Goal: Contribute content: Add original content to the website for others to see

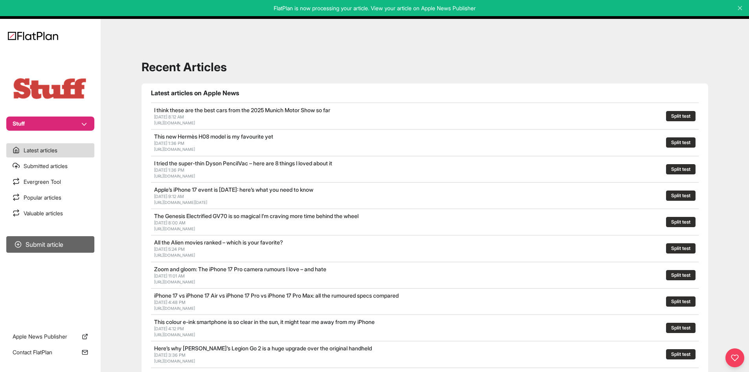
click at [36, 239] on button "Submit article" at bounding box center [50, 244] width 88 height 17
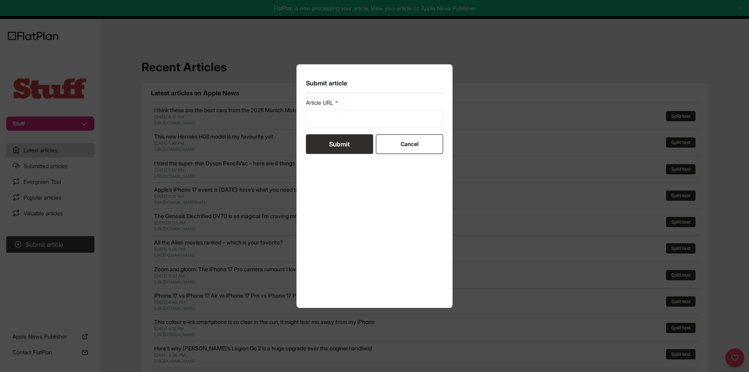
click at [331, 128] on form "Article URL Submit Cancel" at bounding box center [375, 126] width 138 height 55
click at [332, 125] on input "url" at bounding box center [375, 119] width 138 height 18
paste input "https://www.stuff.tv/features/best-airpods/"
click at [330, 140] on form "Article URL https://www.stuff.tv/features/best-airpods/ Submit Cancel" at bounding box center [375, 126] width 138 height 55
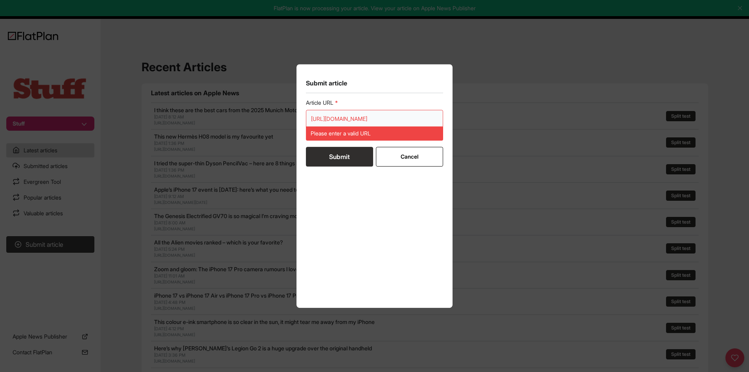
click at [368, 120] on input "https://www.stuff.tv/features/best-airpods/" at bounding box center [375, 119] width 138 height 18
paste input "url"
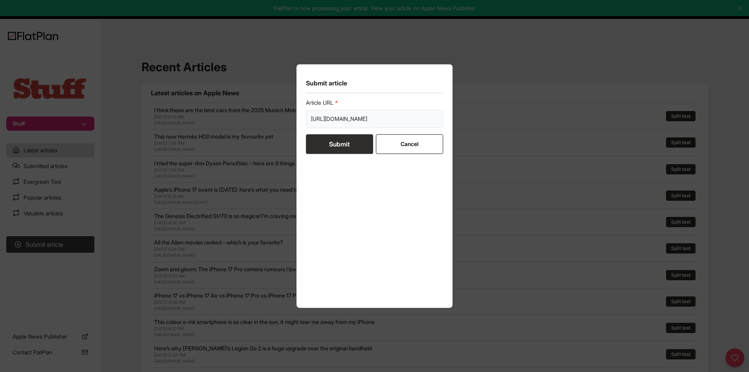
type input "https://www.stuff.tv/features/best-airpods/"
click at [356, 149] on button "Submit" at bounding box center [339, 144] width 67 height 20
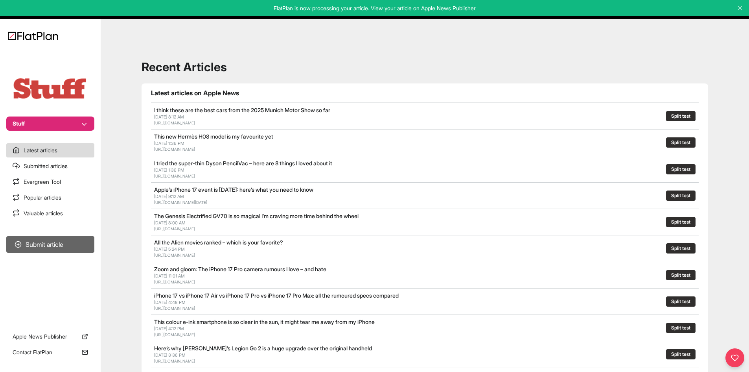
click at [65, 236] on section "Submit article" at bounding box center [50, 275] width 101 height 84
click at [81, 235] on section "Submit article" at bounding box center [50, 275] width 101 height 84
click at [81, 240] on button "Submit article" at bounding box center [50, 244] width 88 height 17
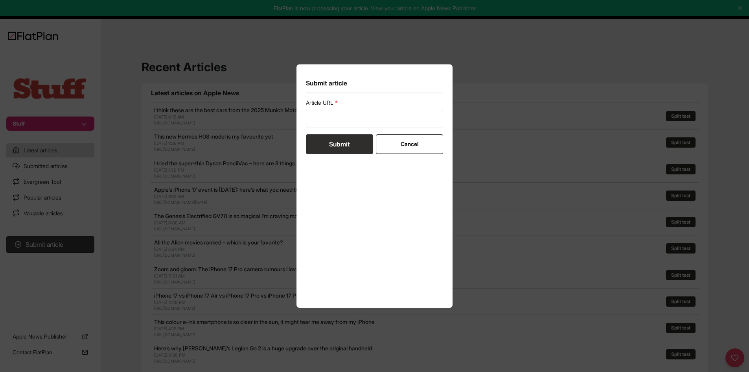
click at [336, 128] on form "Article URL Submit Cancel" at bounding box center [375, 126] width 138 height 55
click at [337, 122] on input "url" at bounding box center [375, 119] width 138 height 18
paste input "https://www.stuff.tv/features/this-is-what-liquid-glass-looks-like-on-ios-26-an…"
type input "https://www.stuff.tv/features/this-is-what-liquid-glass-looks-like-on-ios-26-an…"
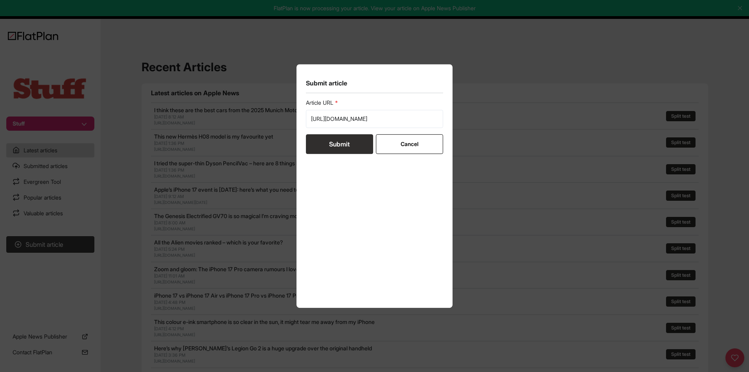
scroll to position [0, 0]
click at [338, 147] on button "Submit" at bounding box center [339, 144] width 67 height 20
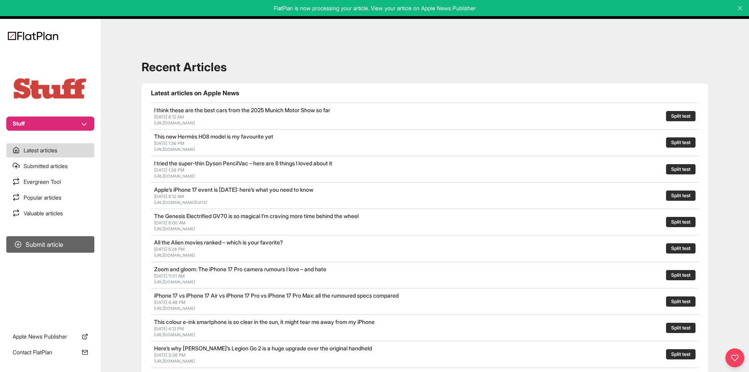
click at [72, 241] on button "Submit article" at bounding box center [50, 244] width 88 height 17
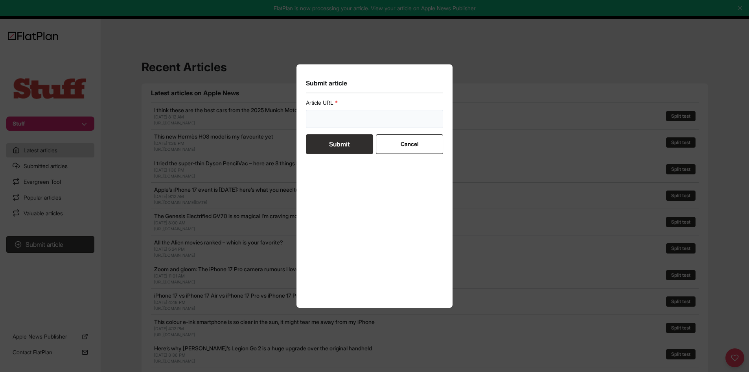
click at [342, 115] on input "url" at bounding box center [375, 119] width 138 height 18
paste input "https://www.stuff.tv/features/best-apple-watch-apps/"
type input "https://www.stuff.tv/features/best-apple-watch-apps/ https://www.stuff.tv/featu…"
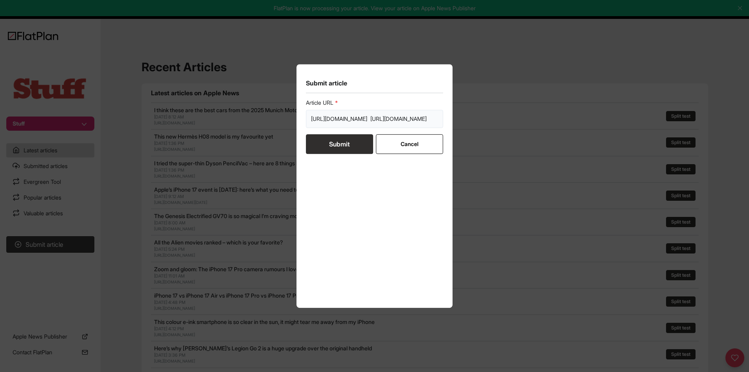
click at [349, 117] on input "https://www.stuff.tv/features/best-apple-watch-apps/ https://www.stuff.tv/featu…" at bounding box center [375, 119] width 138 height 18
paste input "https://www.stuff.tv/features/best-apple-watch-apps/"
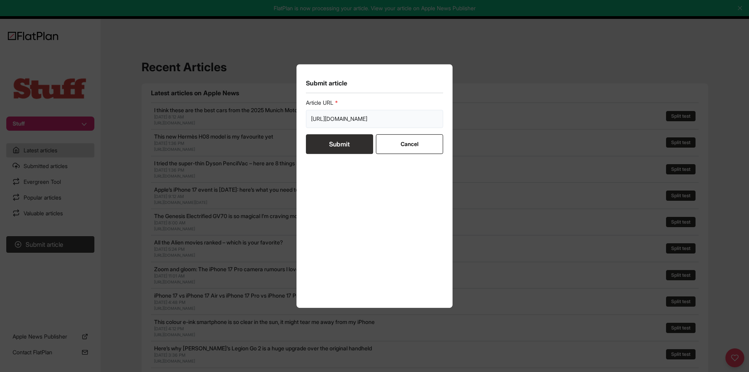
scroll to position [0, 16]
click at [350, 142] on form "Article URL https://www.stuff.tv/features/best-apple-watch-apps/ Submit Cancel" at bounding box center [375, 126] width 138 height 55
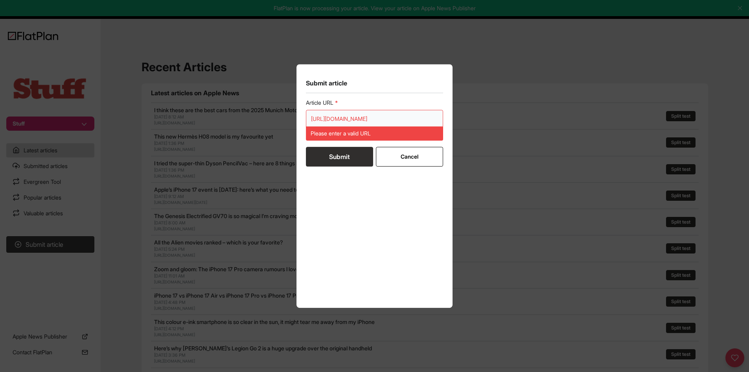
click at [338, 121] on input "https://www.stuff.tv/features/best-apple-watch-apps/" at bounding box center [375, 119] width 138 height 18
click at [337, 117] on input "https://www.stuff.tv/features/best-apple-watch-apps/" at bounding box center [375, 119] width 138 height 18
paste input "url"
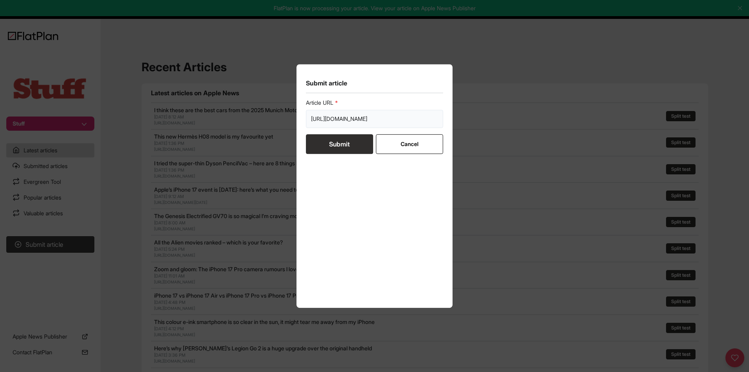
scroll to position [0, 13]
type input "https://www.stuff.tv/features/best-apple-watch-apps/"
click at [352, 152] on button "Submit" at bounding box center [339, 144] width 67 height 20
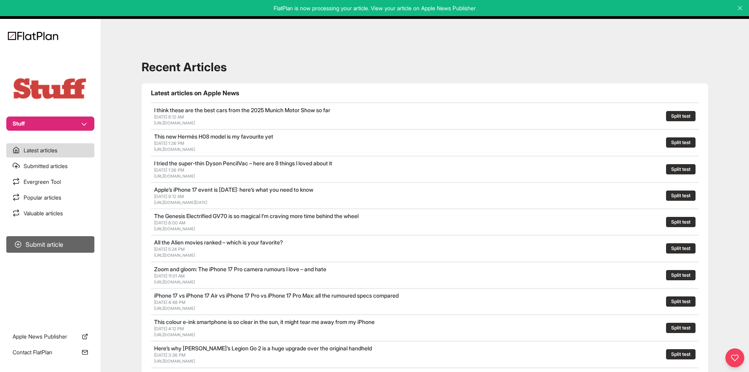
click at [62, 252] on button "Submit article" at bounding box center [50, 244] width 88 height 17
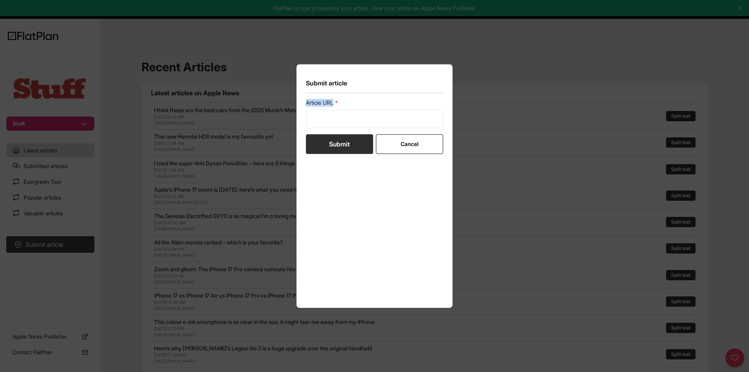
drag, startPoint x: 339, startPoint y: 106, endPoint x: 337, endPoint y: 113, distance: 7.6
click at [338, 108] on div "Article URL" at bounding box center [375, 113] width 138 height 29
click at [336, 117] on input "url" at bounding box center [375, 119] width 138 height 18
paste input "https://www.stuff.tv/features/best-vr-headset/"
type input "https://www.stuff.tv/features/best-vr-headset/"
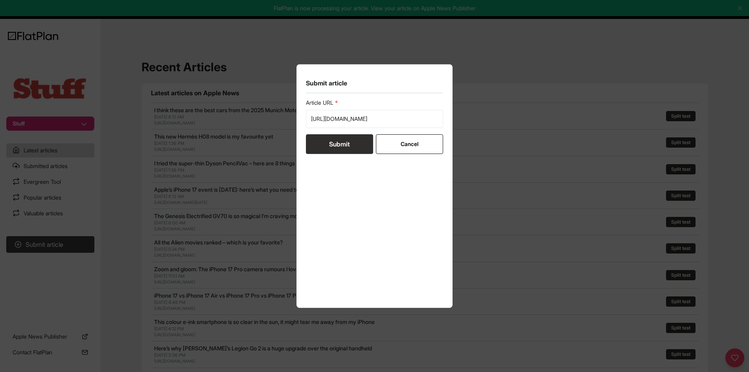
click at [330, 138] on button "Submit" at bounding box center [339, 144] width 67 height 20
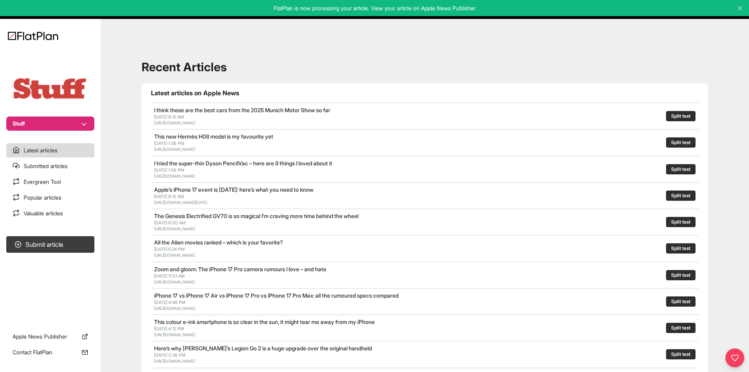
click at [52, 227] on nav "Stuff Latest articles Submitted articles Evergreen Tool Popular articles Valuab…" at bounding box center [50, 186] width 101 height 372
click at [54, 237] on section "Submit article" at bounding box center [50, 275] width 101 height 84
click at [57, 241] on button "Submit article" at bounding box center [50, 244] width 88 height 17
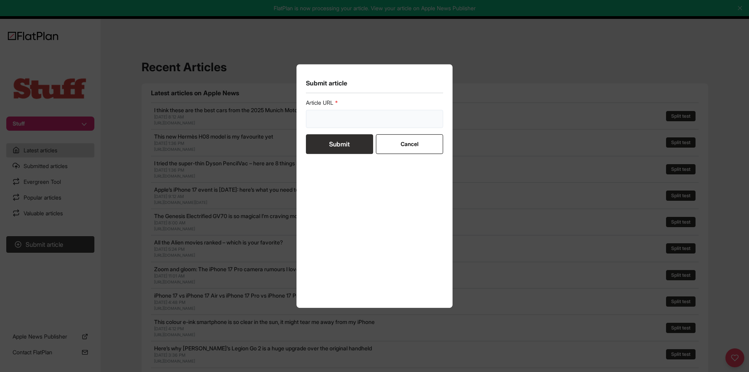
click at [347, 120] on input "url" at bounding box center [375, 119] width 138 height 18
paste input "https://www.stuff.tv/features/best-mid-range-smartphone/"
type input "https://www.stuff.tv/features/best-mid-range-smartphone/"
click at [343, 140] on button "Submit" at bounding box center [339, 144] width 67 height 20
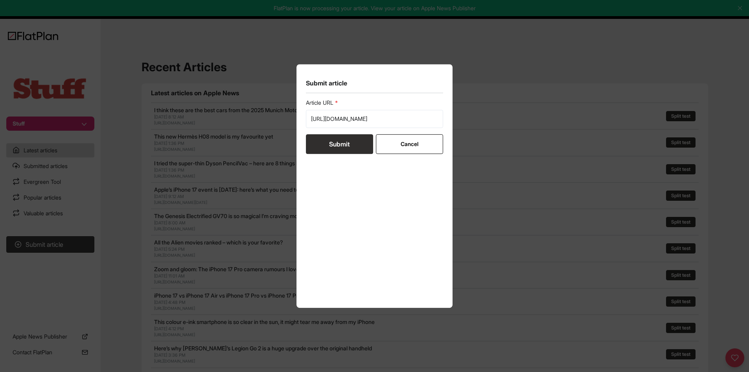
scroll to position [0, 0]
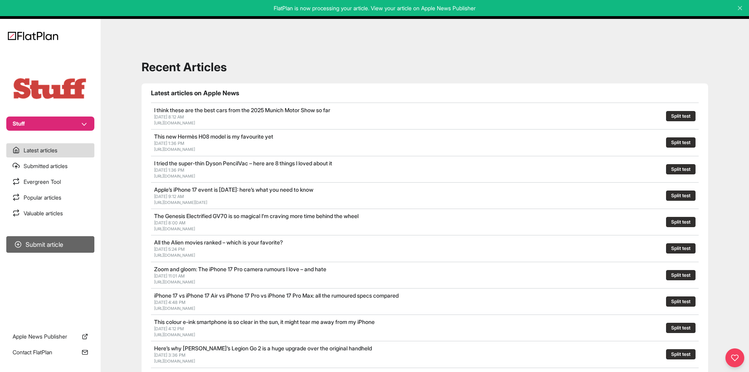
click at [45, 245] on button "Submit article" at bounding box center [50, 244] width 88 height 17
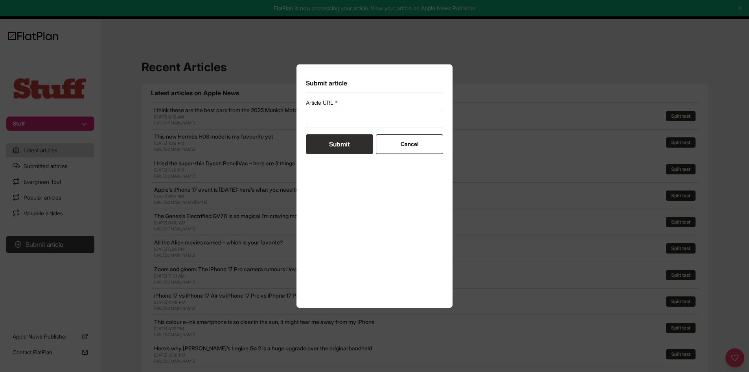
click at [357, 129] on form "Article URL Submit Cancel" at bounding box center [375, 126] width 138 height 55
click at [356, 120] on input "url" at bounding box center [375, 119] width 138 height 18
paste input "https://www.stuff.tv/features/best-tv-streaming-sticks-devices/"
type input "https://www.stuff.tv/features/best-tv-streaming-sticks-devices/"
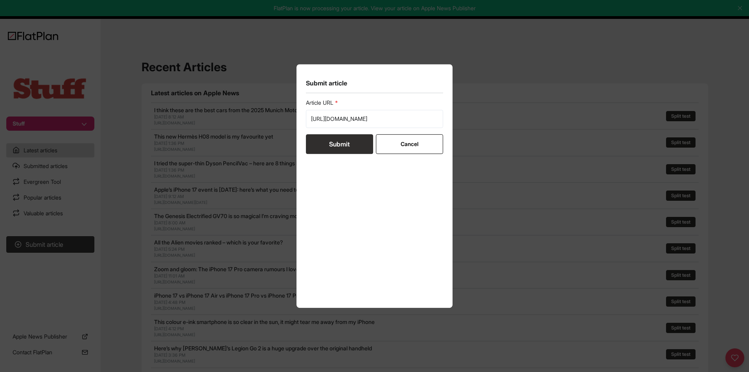
click at [349, 144] on button "Submit" at bounding box center [339, 144] width 67 height 20
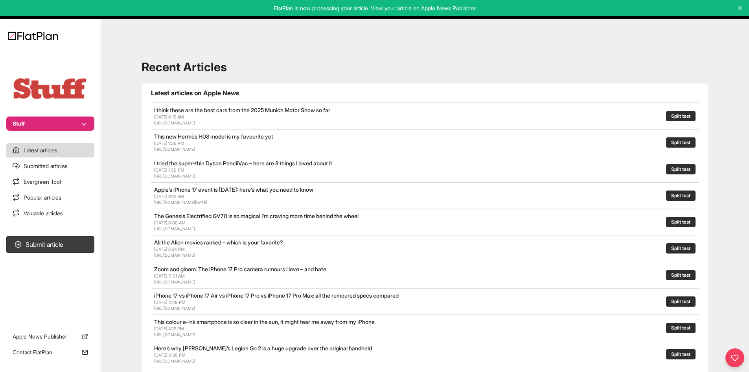
click at [94, 243] on section "Submit article" at bounding box center [50, 275] width 101 height 84
click at [91, 242] on button "Submit article" at bounding box center [50, 244] width 88 height 17
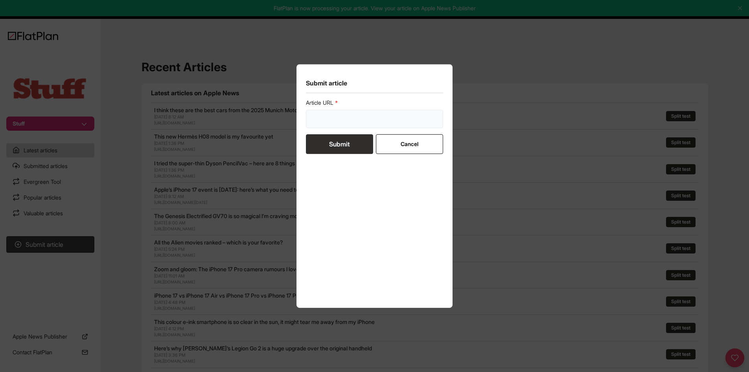
click at [317, 127] on input "url" at bounding box center [375, 119] width 138 height 18
paste input "https://www.stuff.tv/features/best-tablet/"
type input "https://www.stuff.tv/features/best-tablet/"
click at [326, 143] on button "Submit" at bounding box center [339, 144] width 67 height 20
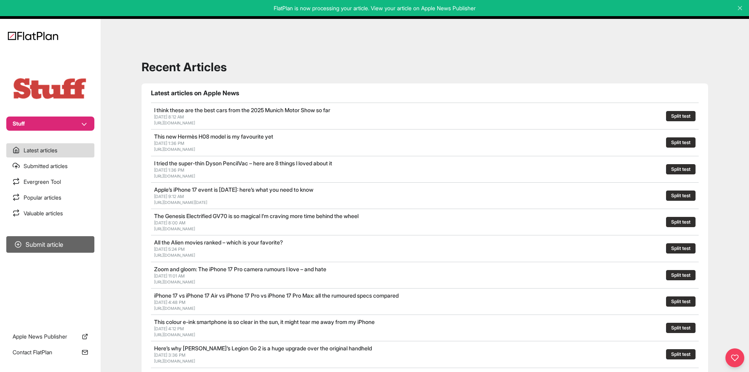
click at [72, 254] on section "Submit article" at bounding box center [50, 275] width 101 height 84
click at [74, 250] on button "Submit article" at bounding box center [50, 244] width 88 height 17
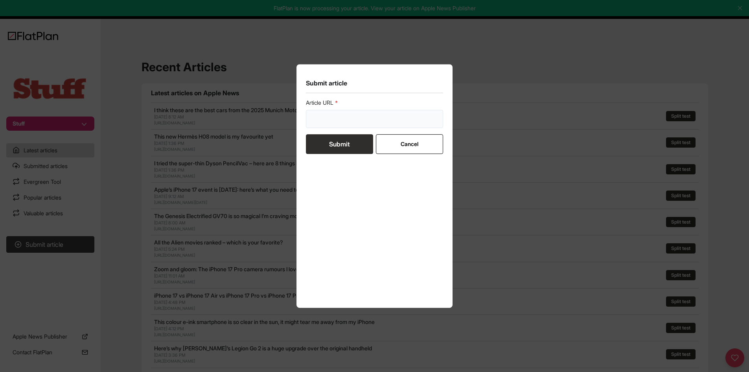
click at [323, 118] on input "url" at bounding box center [375, 119] width 138 height 18
paste input "https://www.stuff.tv/features/best-wireless-earbuds/"
type input "https://www.stuff.tv/features/best-wireless-earbuds/"
click at [321, 146] on button "Submit" at bounding box center [339, 144] width 67 height 20
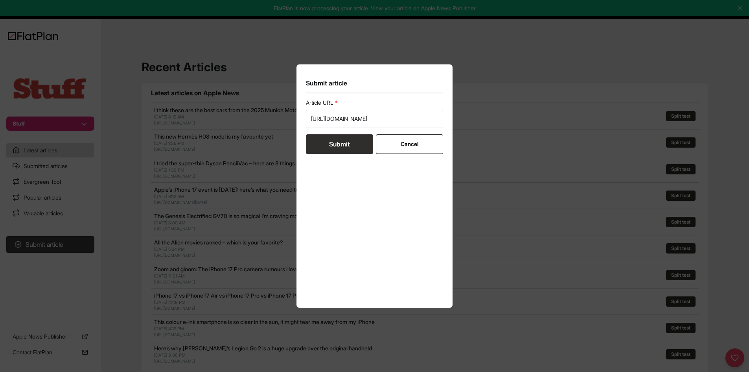
scroll to position [0, 0]
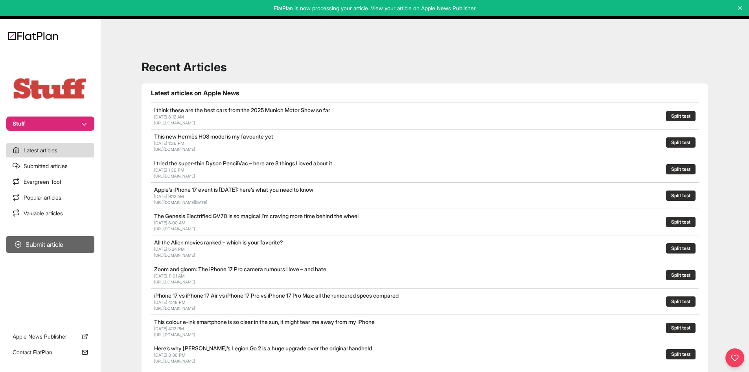
click at [71, 238] on button "Submit article" at bounding box center [50, 244] width 88 height 17
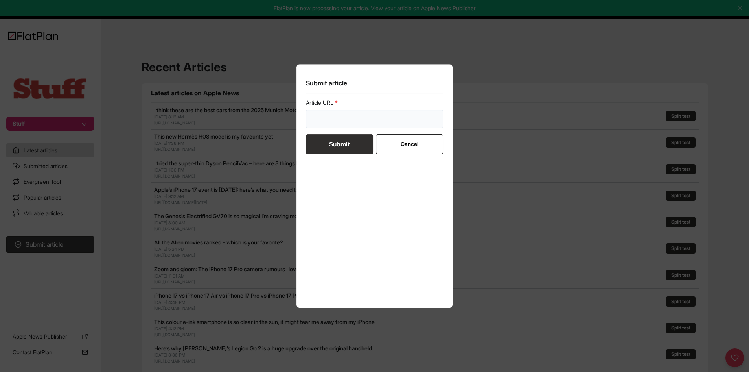
click at [340, 123] on input "url" at bounding box center [375, 119] width 138 height 18
paste input "https://www.stuff.tv/features/iphone-17-vs-iphone-17-air-vs-iphone-17-pro-vs-ip…"
type input "https://www.stuff.tv/features/iphone-17-vs-iphone-17-air-vs-iphone-17-pro-vs-ip…"
click at [342, 143] on button "Submit" at bounding box center [339, 144] width 67 height 20
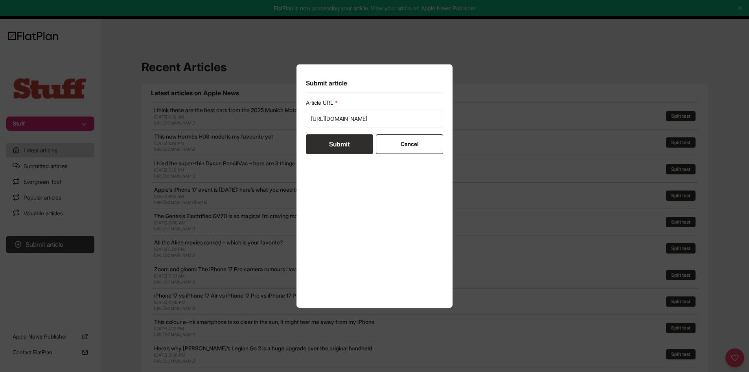
scroll to position [0, 0]
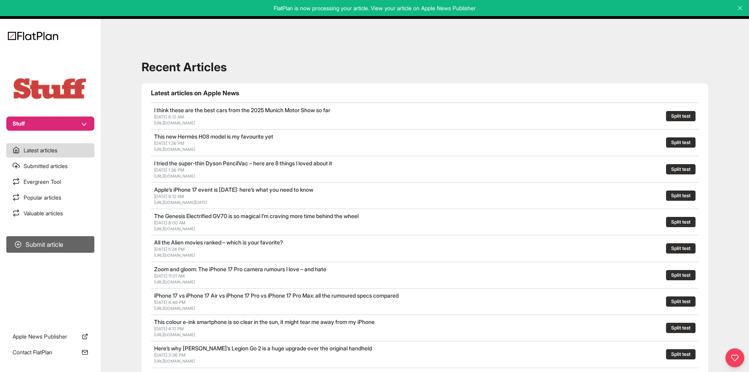
click at [54, 247] on button "Submit article" at bounding box center [50, 244] width 88 height 17
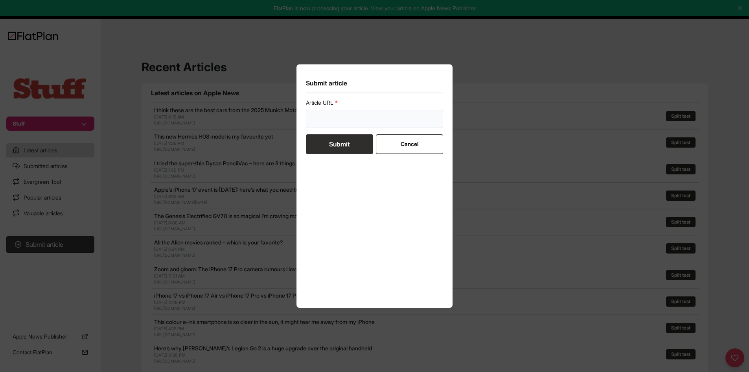
click at [339, 127] on input "url" at bounding box center [375, 119] width 138 height 18
paste input "https://www.stuff.tv/news/apple-iphone-17-event-tomorrow/"
type input "https://www.stuff.tv/news/apple-iphone-17-event-tomorrow/"
click at [337, 141] on button "Submit" at bounding box center [339, 144] width 67 height 20
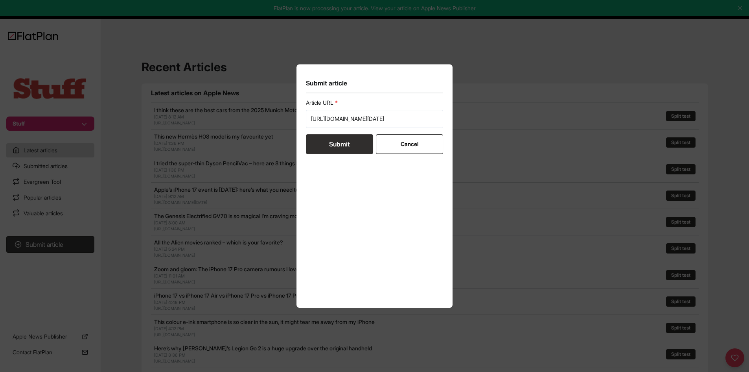
scroll to position [0, 0]
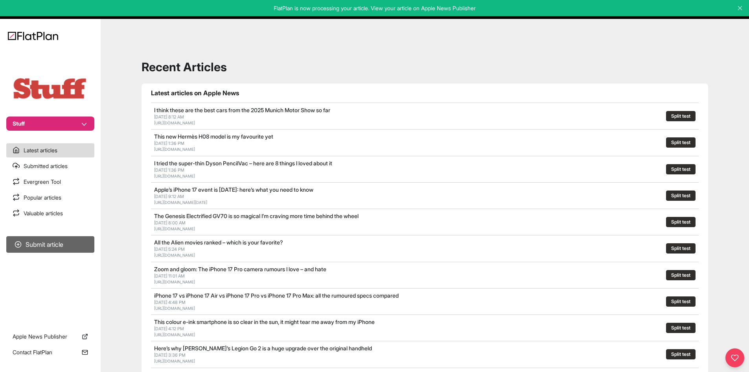
click at [78, 246] on button "Submit article" at bounding box center [50, 244] width 88 height 17
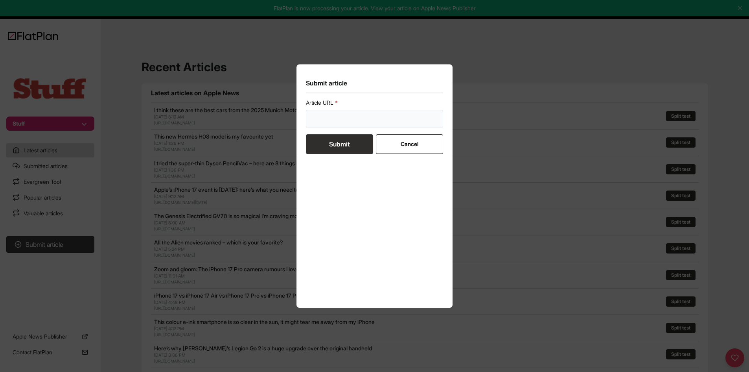
click at [332, 113] on input "url" at bounding box center [375, 119] width 138 height 18
paste input "https://www.stuff.tv/features/zoom-and-gloom-the-iphone-17-pro-camera-rumours-i…"
type input "https://www.stuff.tv/features/zoom-and-gloom-the-iphone-17-pro-camera-rumours-i…"
click at [332, 140] on button "Submit" at bounding box center [339, 144] width 67 height 20
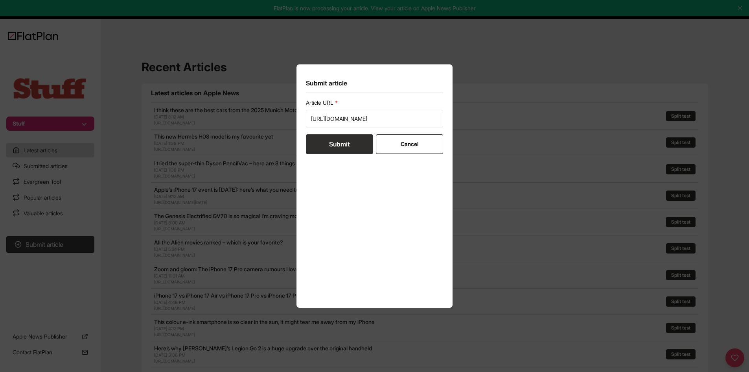
scroll to position [0, 0]
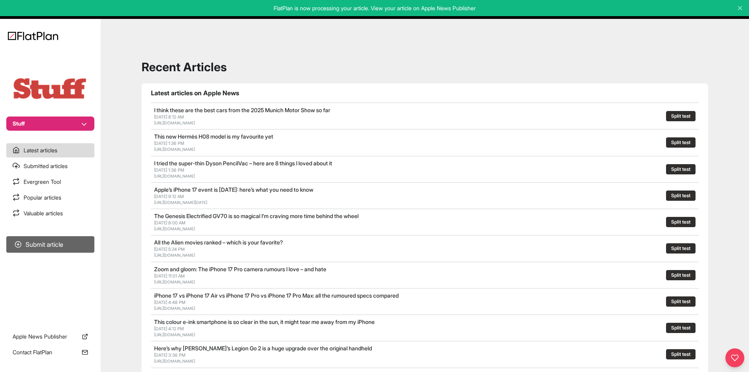
click at [67, 240] on button "Submit article" at bounding box center [50, 244] width 88 height 17
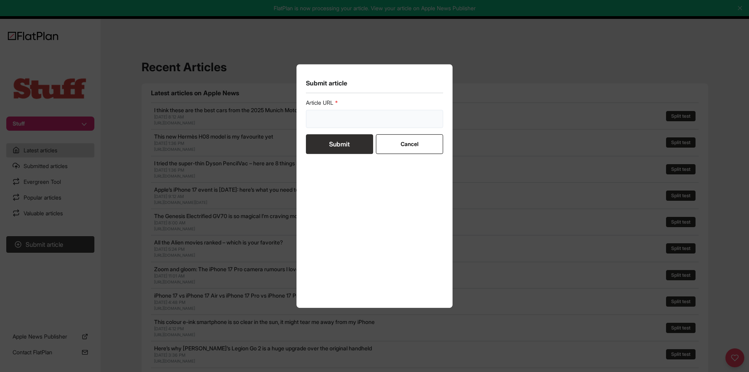
click at [350, 123] on input "url" at bounding box center [375, 119] width 138 height 18
paste input "https://www.stuff.tv/features/if-you-woke-up-tomorrow-locked-out-of-your-google…"
type input "https://www.stuff.tv/features/if-you-woke-up-tomorrow-locked-out-of-your-google…"
click at [339, 150] on button "Submit" at bounding box center [339, 144] width 67 height 20
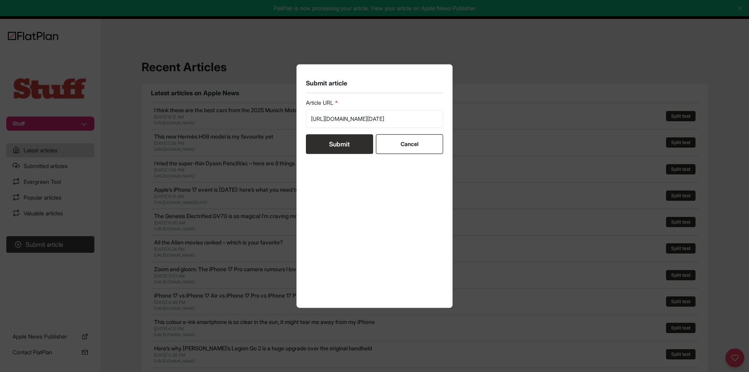
scroll to position [0, 0]
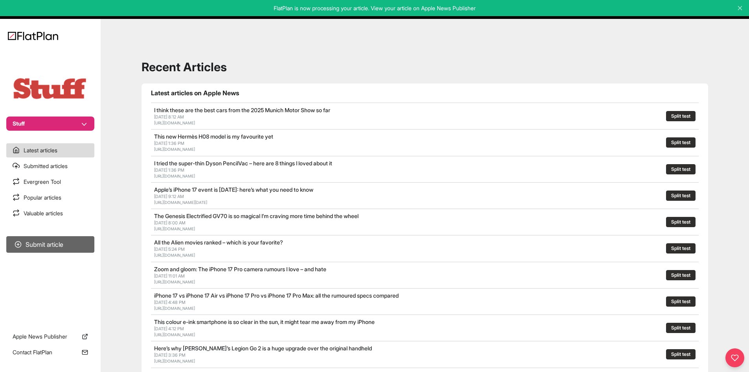
drag, startPoint x: 66, startPoint y: 259, endPoint x: 73, endPoint y: 246, distance: 14.6
click at [67, 258] on section "Submit article" at bounding box center [50, 275] width 101 height 84
click at [73, 242] on button "Submit article" at bounding box center [50, 244] width 88 height 17
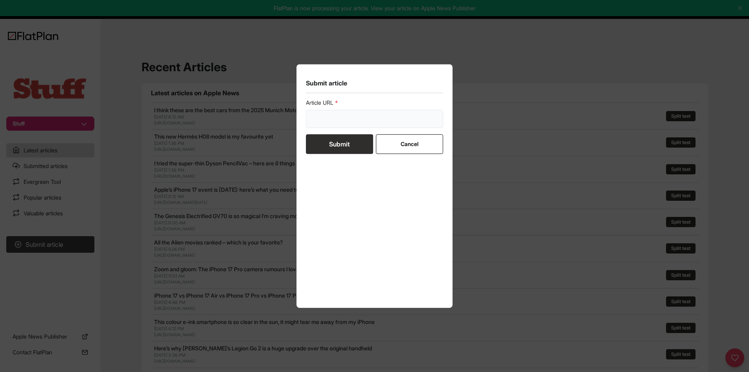
click at [320, 122] on input "url" at bounding box center [375, 119] width 138 height 18
paste input "https://www.stuff.tv/features/iphone-17-colours-here-are-all-the-options-you-ca…"
type input "https://www.stuff.tv/features/iphone-17-colours-here-are-all-the-options-you-ca…"
click at [332, 144] on button "Submit" at bounding box center [339, 144] width 67 height 20
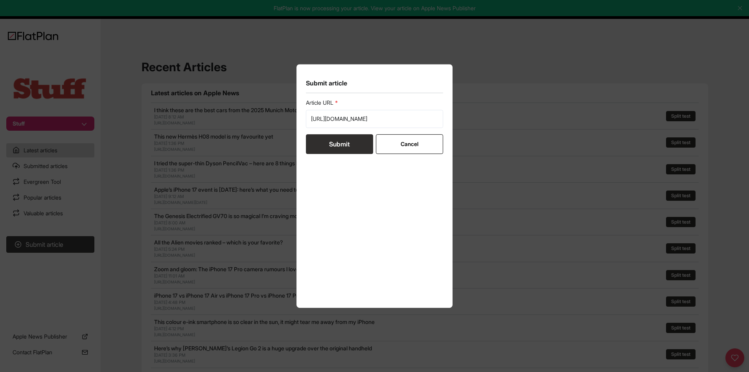
scroll to position [0, 0]
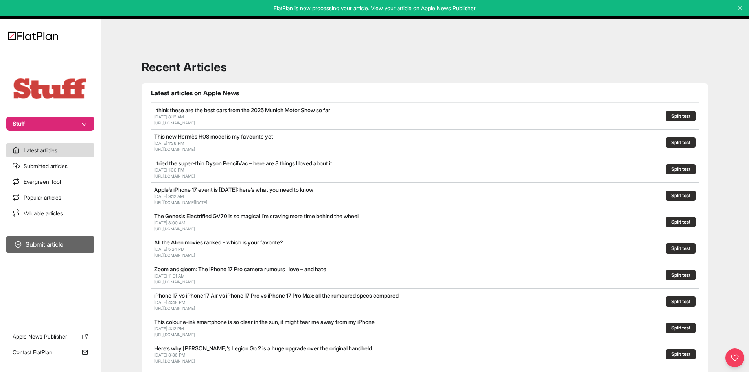
click at [89, 244] on button "Submit article" at bounding box center [50, 244] width 88 height 17
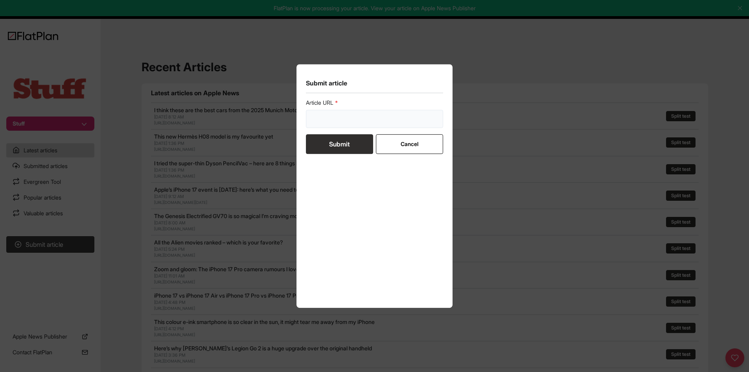
click at [328, 118] on input "url" at bounding box center [375, 119] width 138 height 18
paste input "https://www.stuff.tv/news/is-the-iphone-17-set-to-snub-physical-sim-cards-in-th…"
type input "https://www.stuff.tv/news/is-the-iphone-17-set-to-snub-physical-sim-cards-in-th…"
click at [339, 133] on form "Article URL https://www.stuff.tv/news/is-the-iphone-17-set-to-snub-physical-sim…" at bounding box center [375, 126] width 138 height 55
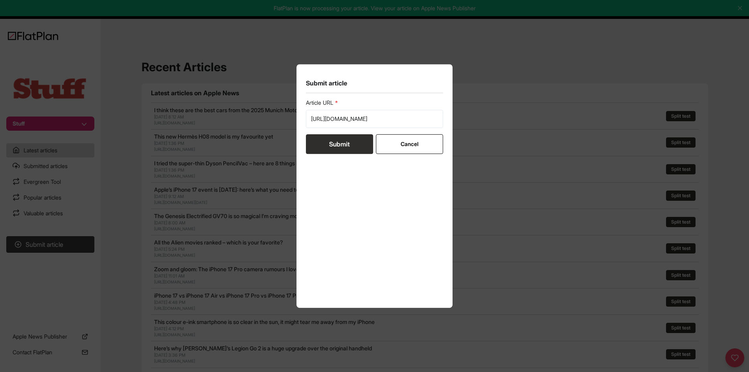
scroll to position [0, 0]
click at [340, 142] on button "Submit" at bounding box center [339, 144] width 67 height 20
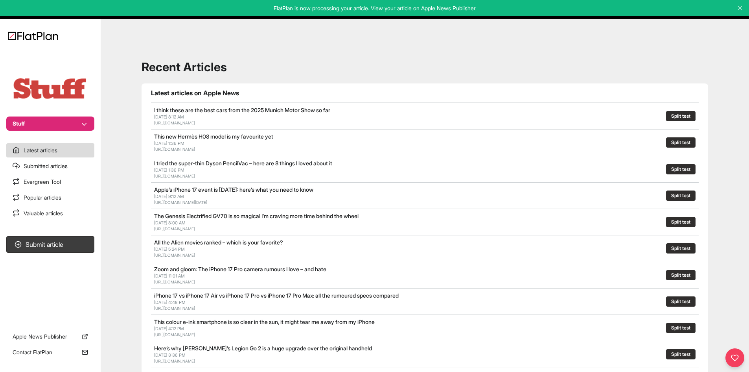
click at [59, 118] on button "Stuff" at bounding box center [50, 123] width 88 height 14
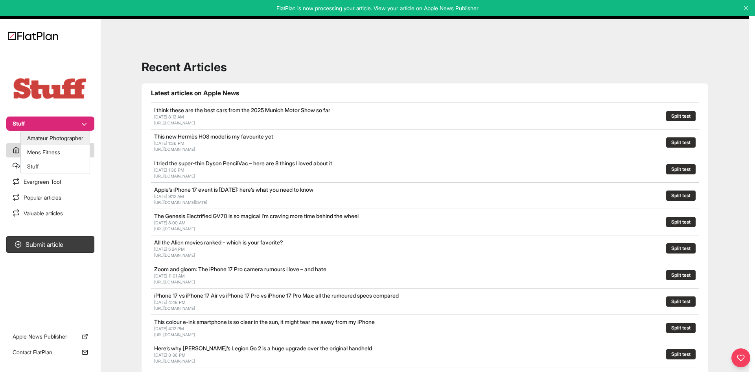
click at [70, 137] on button "Amateur Photographer" at bounding box center [55, 138] width 69 height 14
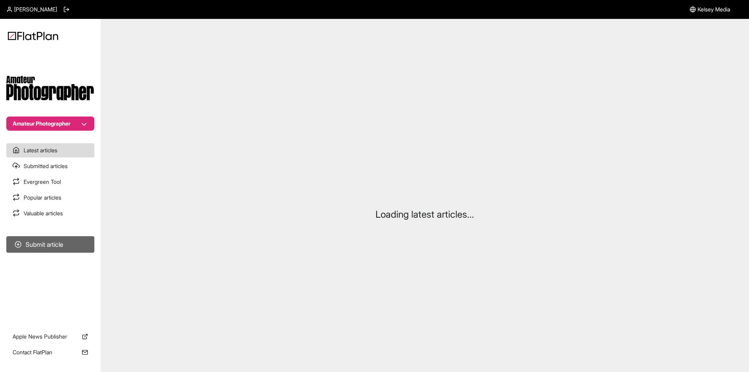
click at [74, 240] on button "Submit article" at bounding box center [50, 244] width 88 height 17
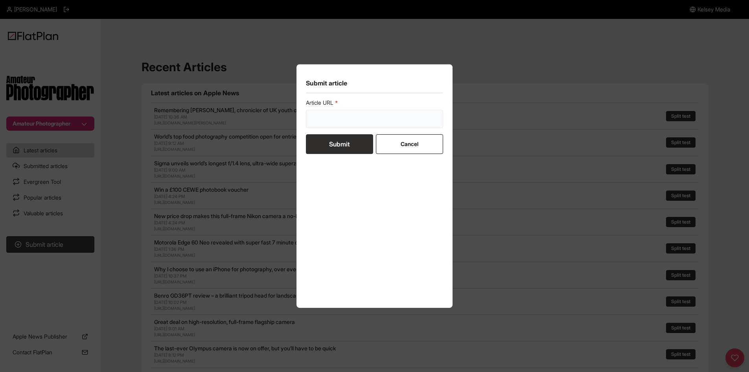
click at [328, 124] on input "url" at bounding box center [375, 119] width 138 height 18
paste input "https://amateurphotographer.com/iconic-images/taylor-swift-1989-the-story-behin…"
type input "https://amateurphotographer.com/iconic-images/taylor-swift-1989-the-story-behin…"
click at [329, 149] on button "Submit" at bounding box center [339, 144] width 67 height 20
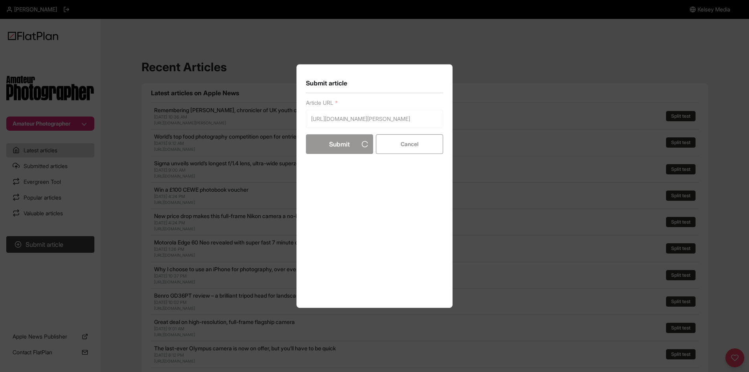
scroll to position [0, 0]
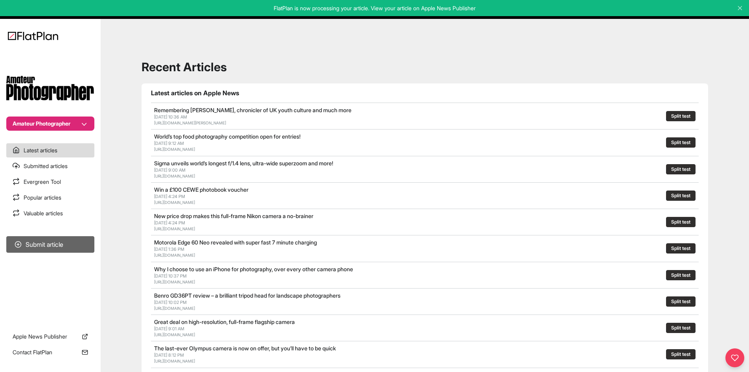
click at [76, 247] on button "Submit article" at bounding box center [50, 244] width 88 height 17
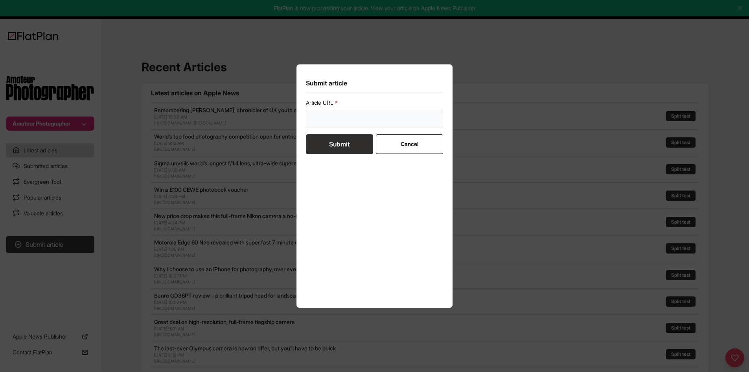
click at [328, 127] on input "url" at bounding box center [375, 119] width 138 height 18
paste input "https://amateurphotographer.com/buying-advice/the-best-cameras-for-photography/"
type input "https://amateurphotographer.com/buying-advice/the-best-cameras-for-photography/"
click at [330, 141] on button "Submit" at bounding box center [339, 144] width 67 height 20
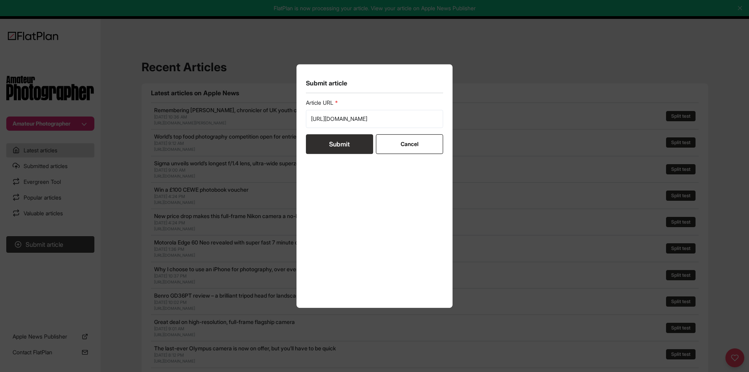
scroll to position [0, 0]
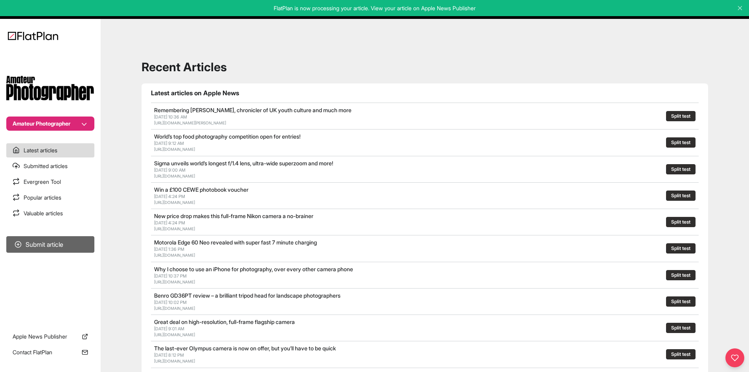
click at [79, 251] on button "Submit article" at bounding box center [50, 244] width 88 height 17
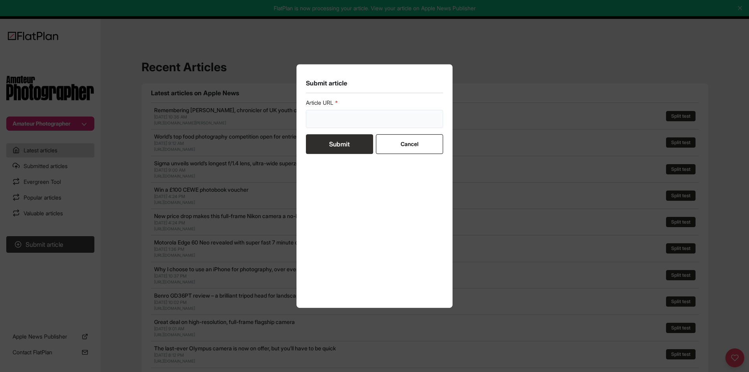
click at [349, 121] on input "url" at bounding box center [375, 119] width 138 height 18
paste input "https://amateurphotographer.com/buying-advice/best-camera-phones-for-photograph…"
type input "https://amateurphotographer.com/buying-advice/best-camera-phones-for-photograph…"
click at [341, 140] on button "Submit" at bounding box center [339, 144] width 67 height 20
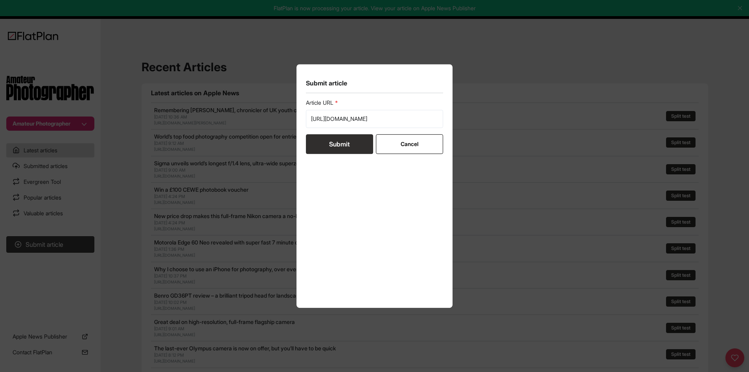
scroll to position [0, 0]
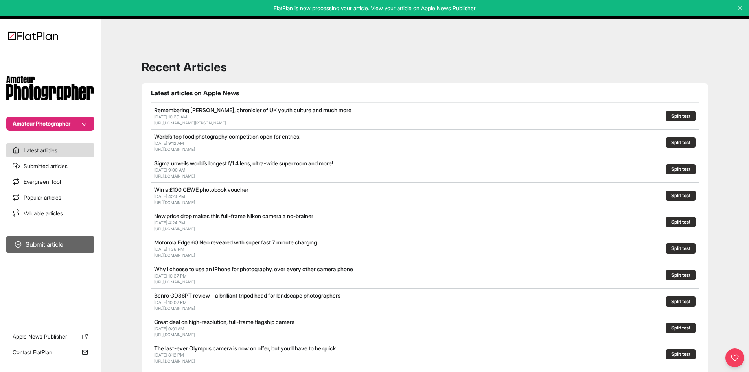
click at [53, 250] on button "Submit article" at bounding box center [50, 244] width 88 height 17
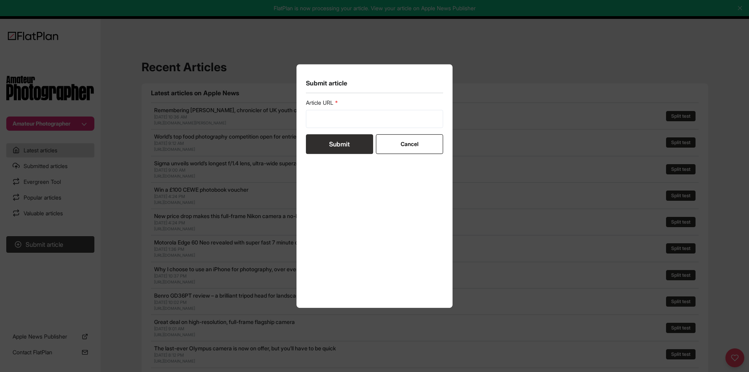
drag, startPoint x: 400, startPoint y: 103, endPoint x: 397, endPoint y: 111, distance: 7.6
click at [400, 105] on label "Article URL" at bounding box center [375, 103] width 138 height 8
click at [396, 113] on input "url" at bounding box center [375, 119] width 138 height 18
paste input "https://amateurphotographer.com/buying-advice/best-fujifilm-cameras-to-buy/"
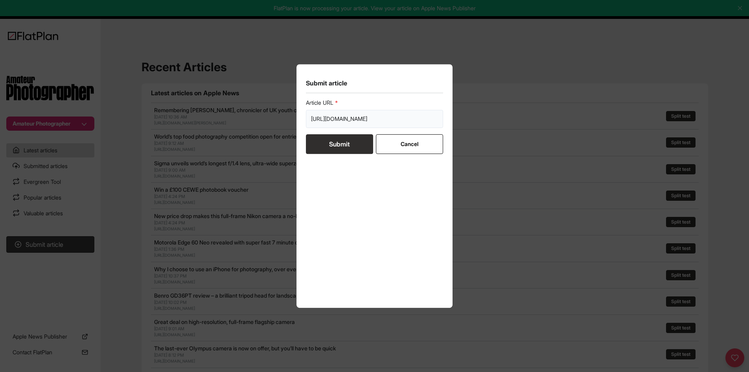
type input "https://amateurphotographer.com/buying-advice/best-fujifilm-cameras-to-buy/"
click at [349, 141] on button "Submit" at bounding box center [339, 144] width 67 height 20
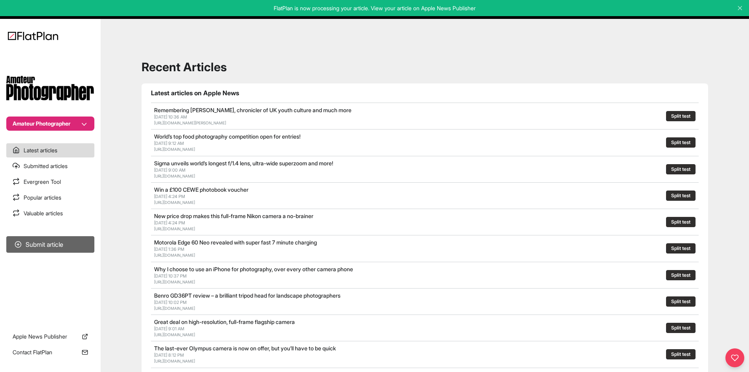
click at [90, 240] on button "Submit article" at bounding box center [50, 244] width 88 height 17
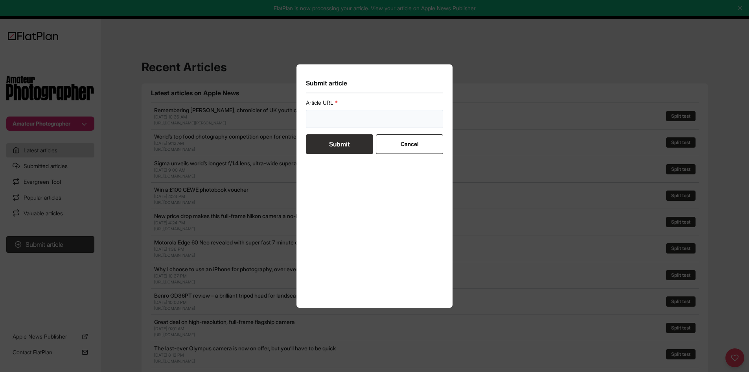
click at [335, 124] on input "url" at bounding box center [375, 119] width 138 height 18
paste input "https://amateurphotographer.com/buying-advice/which-are-the-best-mirrorless-cam…"
type input "https://amateurphotographer.com/buying-advice/which-are-the-best-mirrorless-cam…"
click at [328, 140] on button "Submit" at bounding box center [339, 144] width 67 height 20
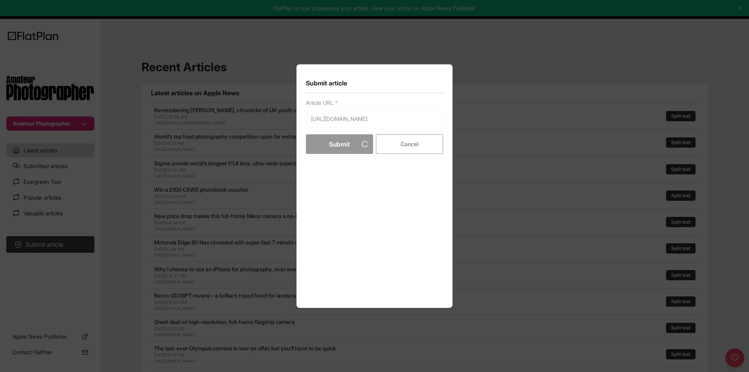
scroll to position [0, 0]
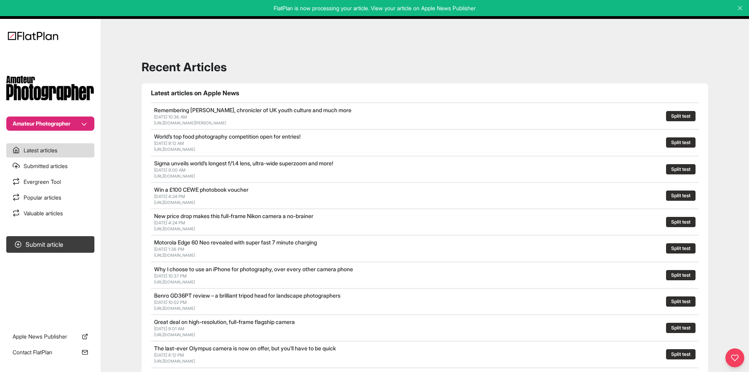
click at [76, 125] on button "Amateur Photographer" at bounding box center [50, 123] width 88 height 14
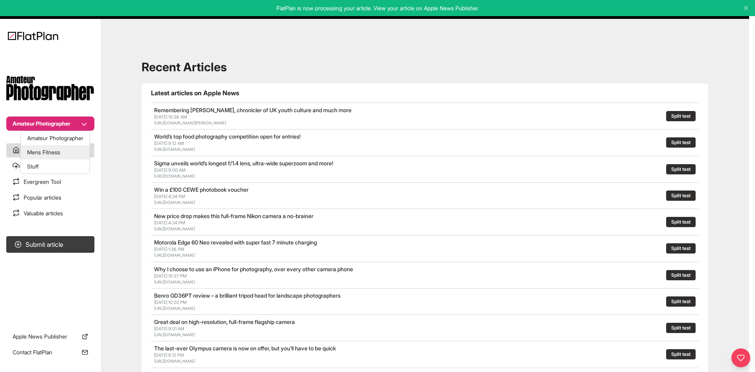
click at [66, 151] on button "Mens Fitness" at bounding box center [55, 152] width 69 height 14
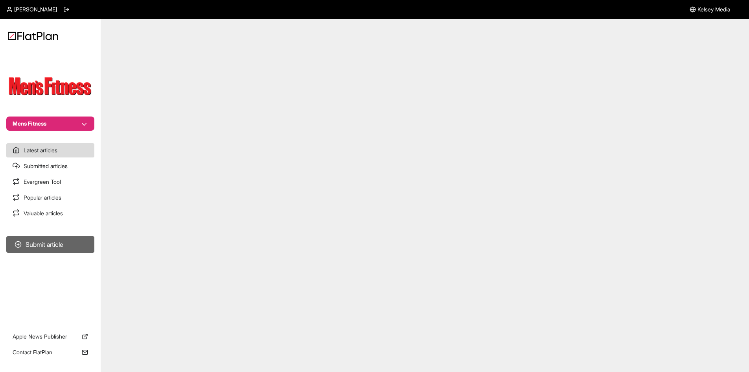
click at [69, 249] on button "Submit article" at bounding box center [50, 244] width 88 height 17
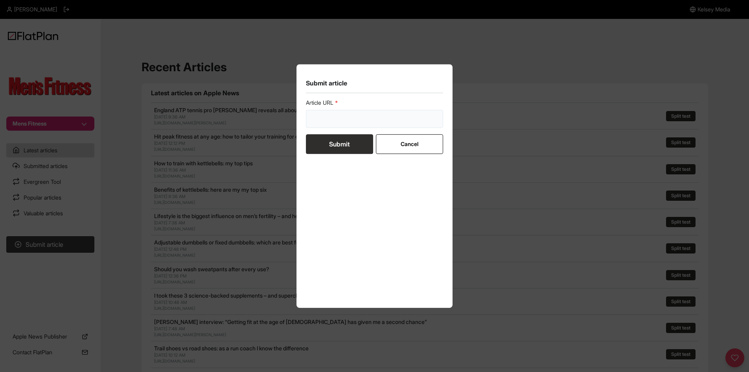
click at [310, 117] on input "url" at bounding box center [375, 119] width 138 height 18
paste input "[URL][DOMAIN_NAME]"
type input "[URL][DOMAIN_NAME]"
click at [352, 144] on button "Submit" at bounding box center [339, 144] width 67 height 20
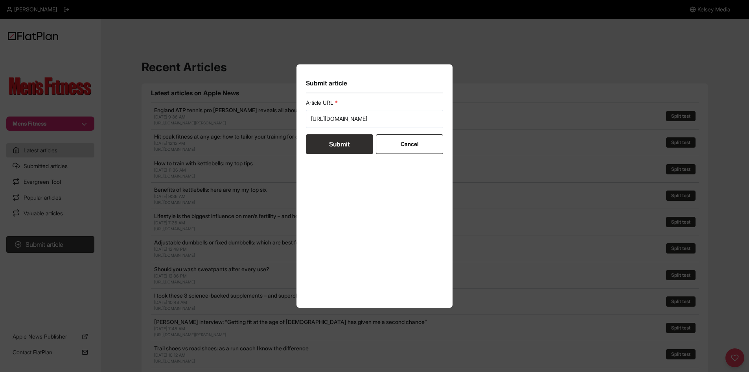
scroll to position [0, 0]
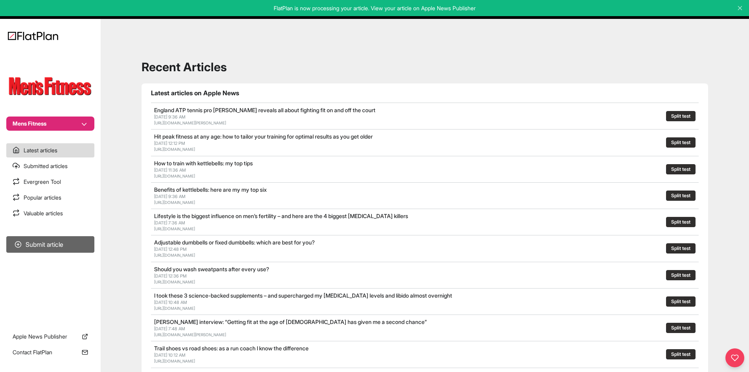
click at [71, 239] on button "Submit article" at bounding box center [50, 244] width 88 height 17
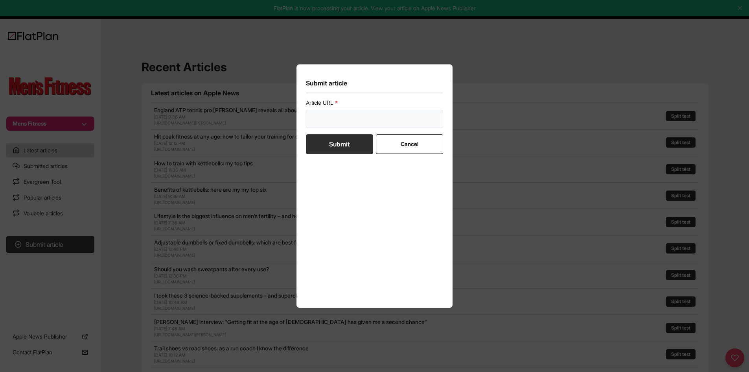
click at [319, 120] on input "url" at bounding box center [375, 119] width 138 height 18
paste input "[URL][DOMAIN_NAME]"
type input "[URL][DOMAIN_NAME]"
click at [325, 143] on button "Submit" at bounding box center [339, 144] width 67 height 20
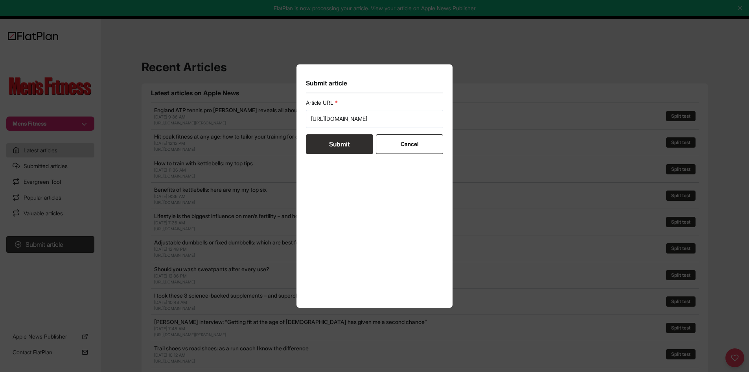
scroll to position [0, 0]
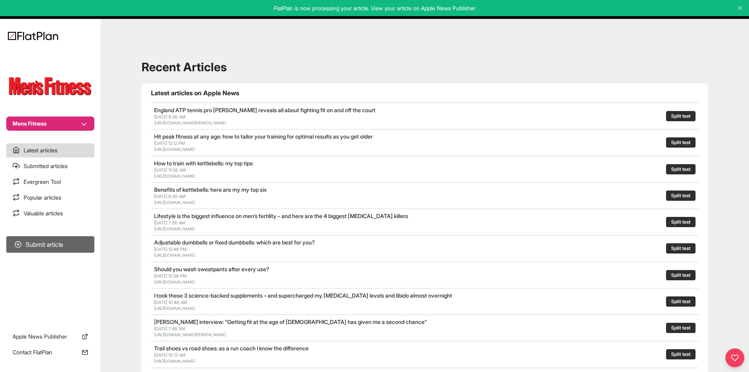
click at [57, 251] on button "Submit article" at bounding box center [50, 244] width 88 height 17
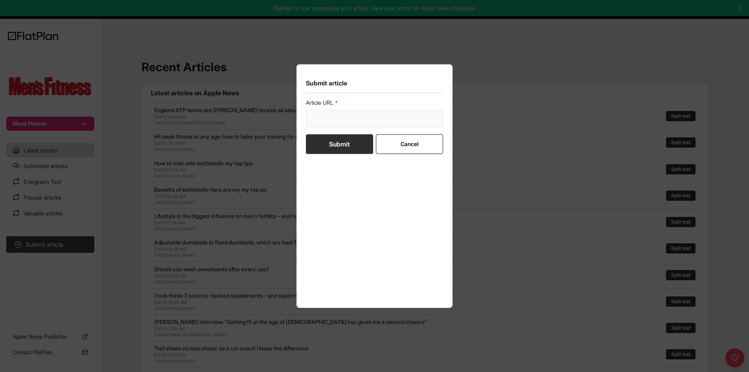
click at [380, 112] on input "url" at bounding box center [375, 119] width 138 height 18
paste input "[URL][DOMAIN_NAME]"
type input "[URL][DOMAIN_NAME]"
click at [352, 146] on button "Submit" at bounding box center [339, 144] width 67 height 20
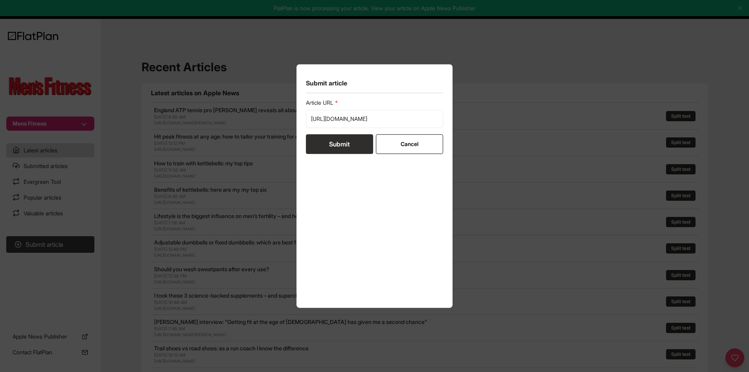
scroll to position [0, 0]
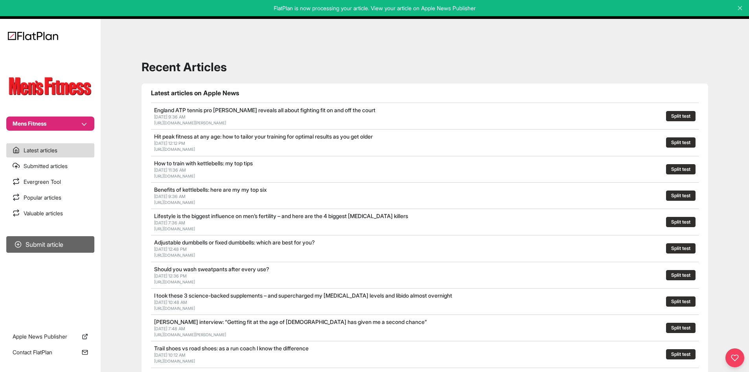
click at [76, 242] on button "Submit article" at bounding box center [50, 244] width 88 height 17
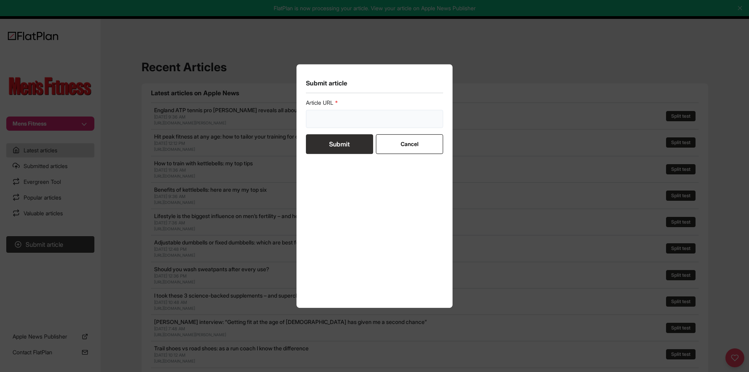
click at [328, 121] on input "url" at bounding box center [375, 119] width 138 height 18
paste input "[URL][DOMAIN_NAME]"
type input "[URL][DOMAIN_NAME]"
click at [332, 137] on button "Submit" at bounding box center [339, 144] width 67 height 20
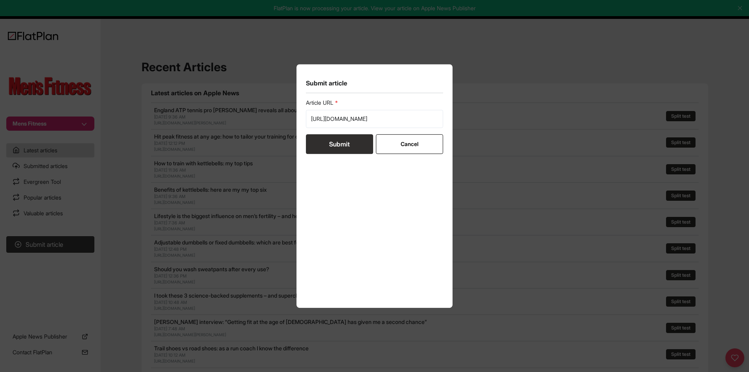
scroll to position [0, 0]
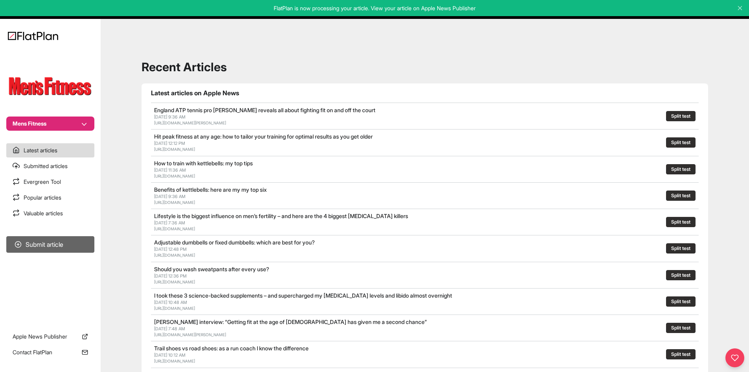
click at [55, 244] on button "Submit article" at bounding box center [50, 244] width 88 height 17
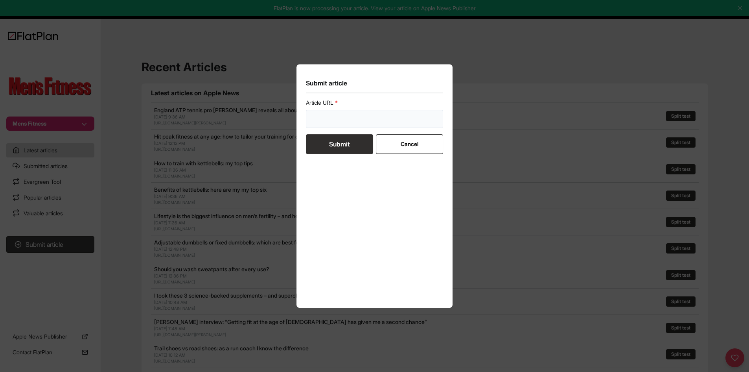
click at [344, 114] on input "url" at bounding box center [375, 119] width 138 height 18
paste input "[URL][DOMAIN_NAME]"
type input "[URL][DOMAIN_NAME]"
click at [338, 138] on button "Submit" at bounding box center [339, 144] width 67 height 20
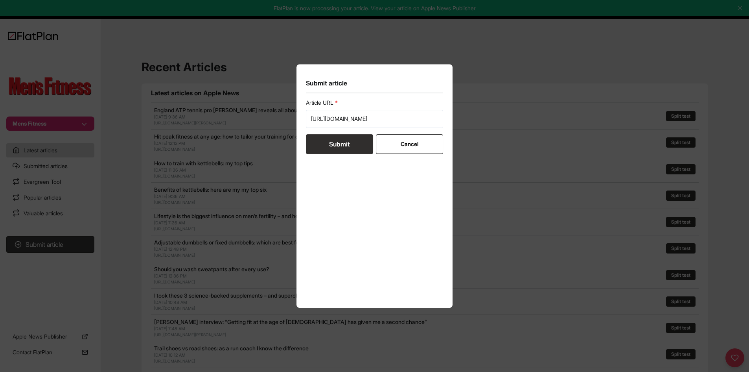
scroll to position [0, 0]
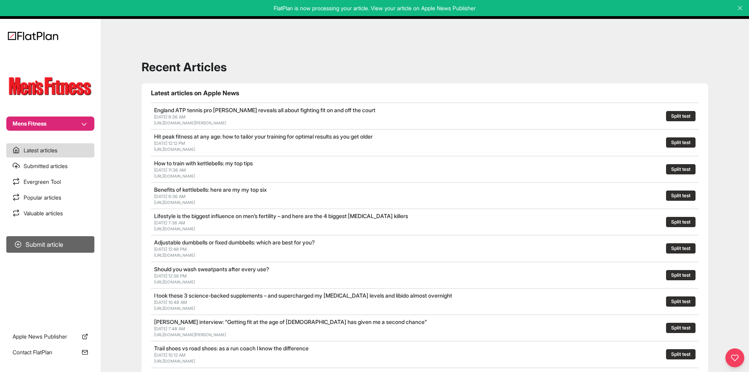
click at [89, 242] on button "Submit article" at bounding box center [50, 244] width 88 height 17
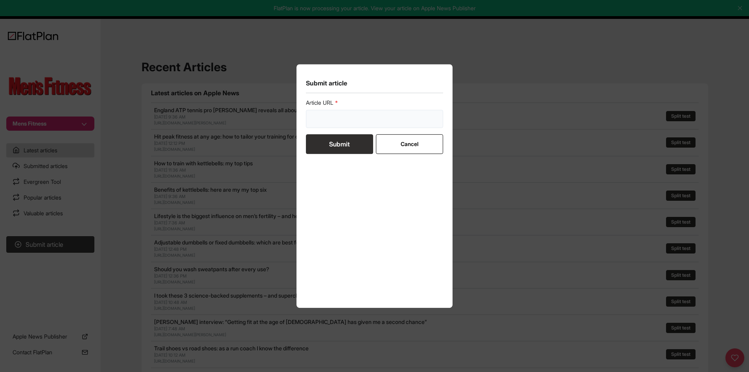
click at [377, 121] on input "url" at bounding box center [375, 119] width 138 height 18
paste input "[URL][DOMAIN_NAME]"
type input "[URL][DOMAIN_NAME]"
click at [359, 149] on button "Submit" at bounding box center [339, 144] width 67 height 20
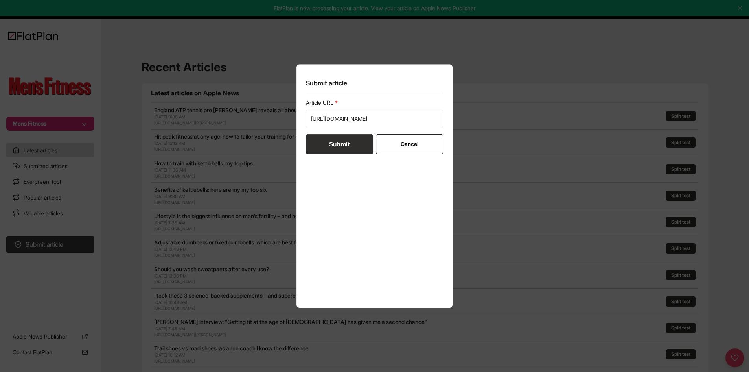
scroll to position [0, 0]
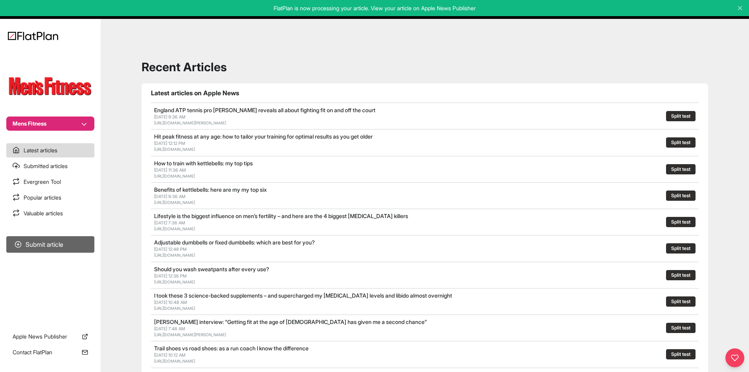
click at [86, 240] on button "Submit article" at bounding box center [50, 244] width 88 height 17
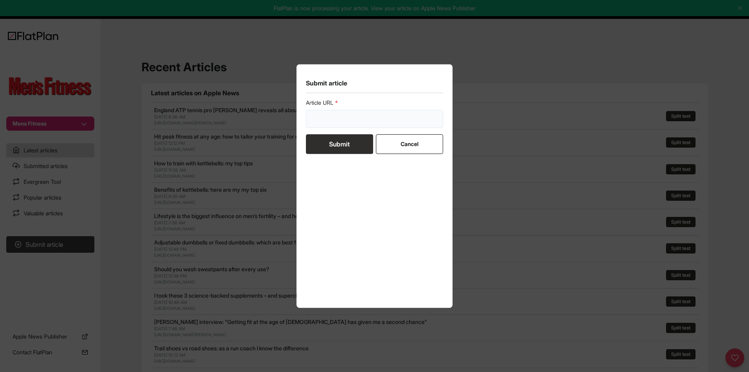
click at [328, 121] on input "url" at bounding box center [375, 119] width 138 height 18
paste input "[URL][DOMAIN_NAME]"
type input "[URL][DOMAIN_NAME]"
click at [327, 144] on button "Submit" at bounding box center [339, 144] width 67 height 20
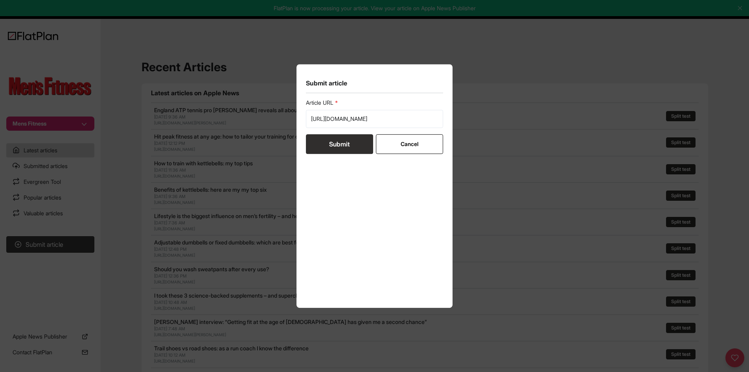
scroll to position [0, 0]
